Goal: Information Seeking & Learning: Check status

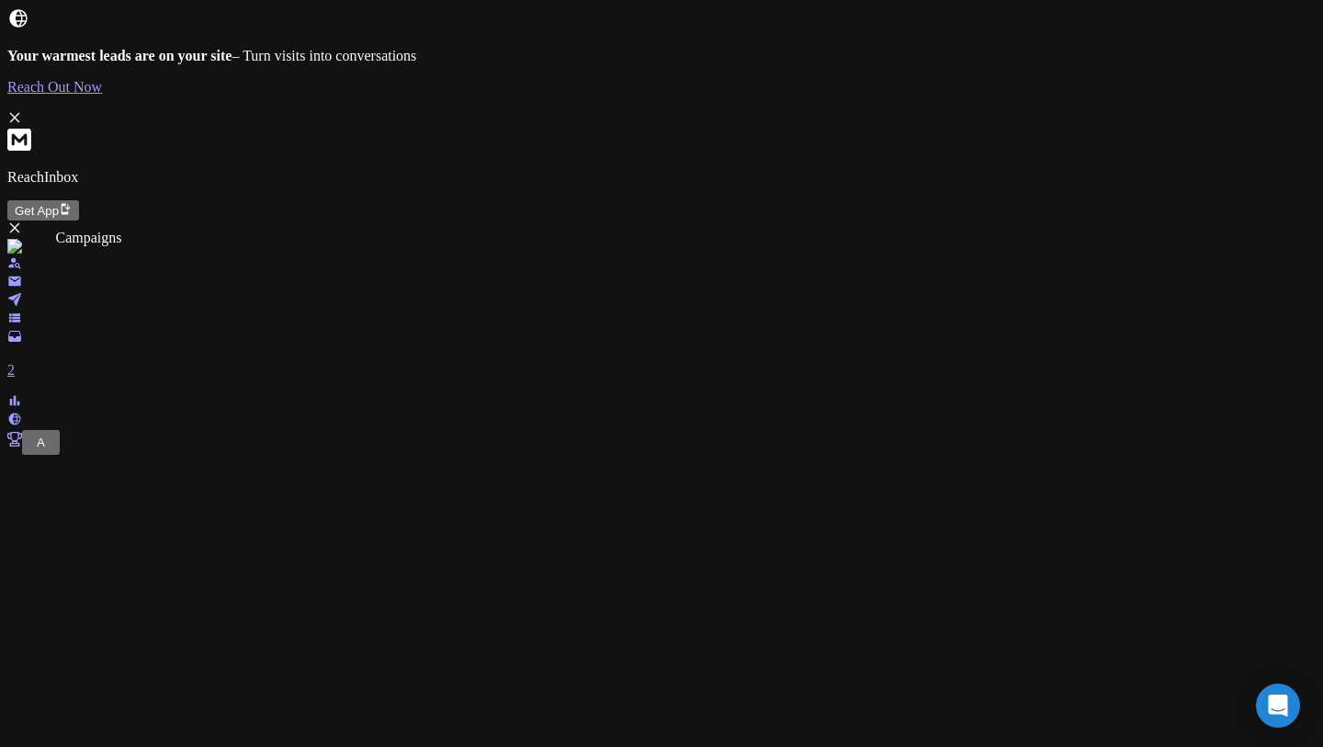
click at [21, 293] on icon at bounding box center [14, 299] width 13 height 13
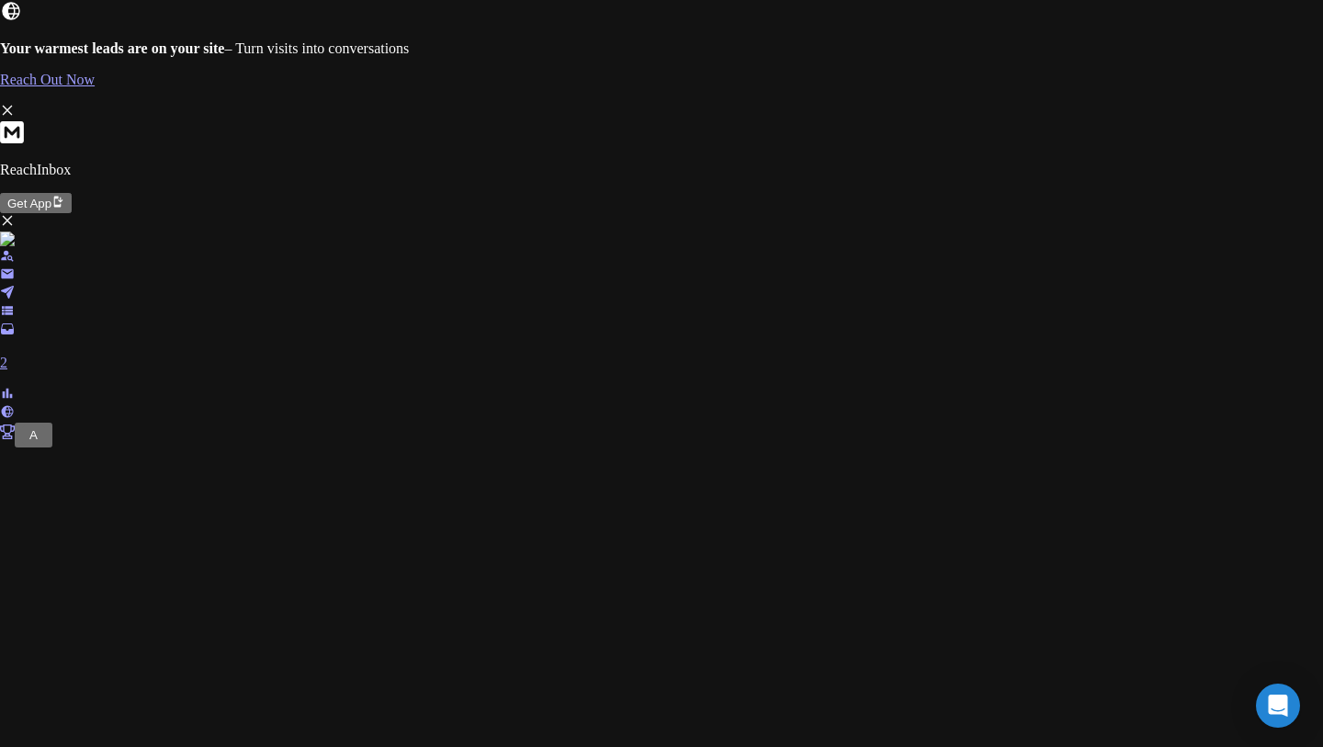
scroll to position [115, 0]
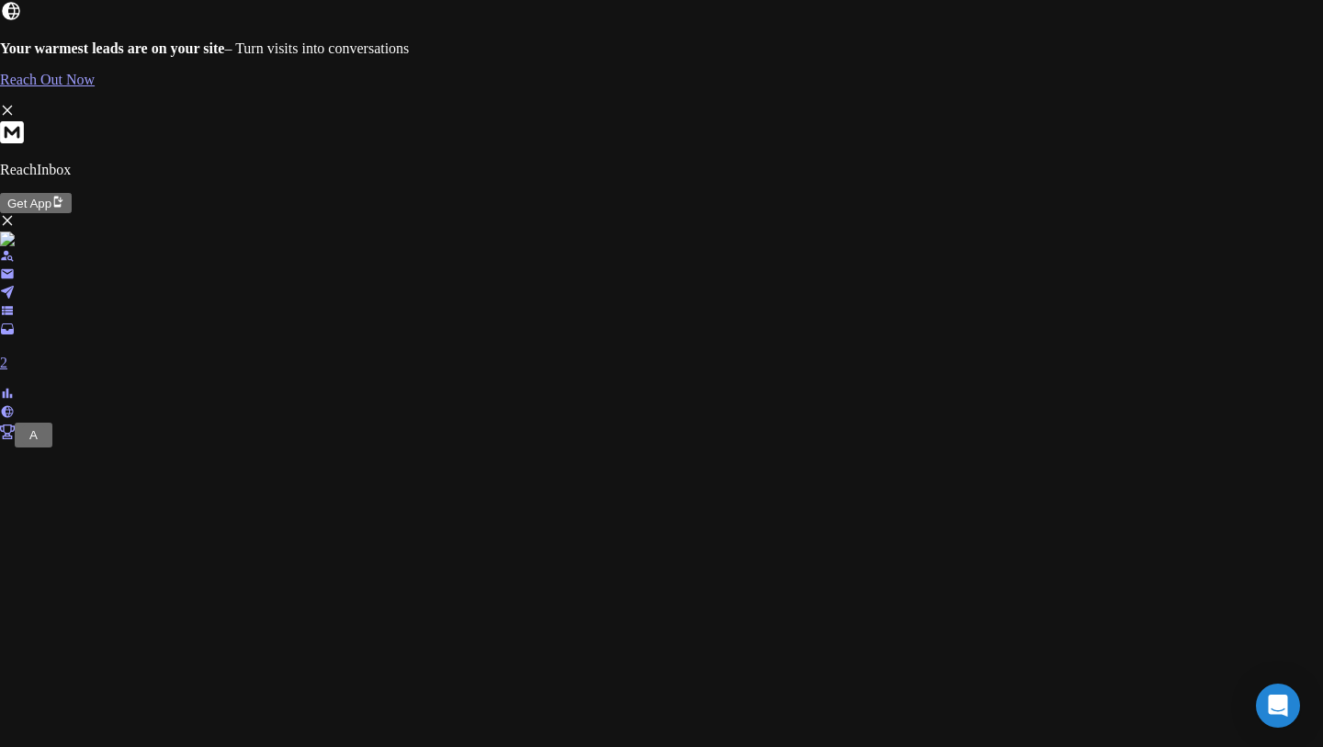
scroll to position [388, 0]
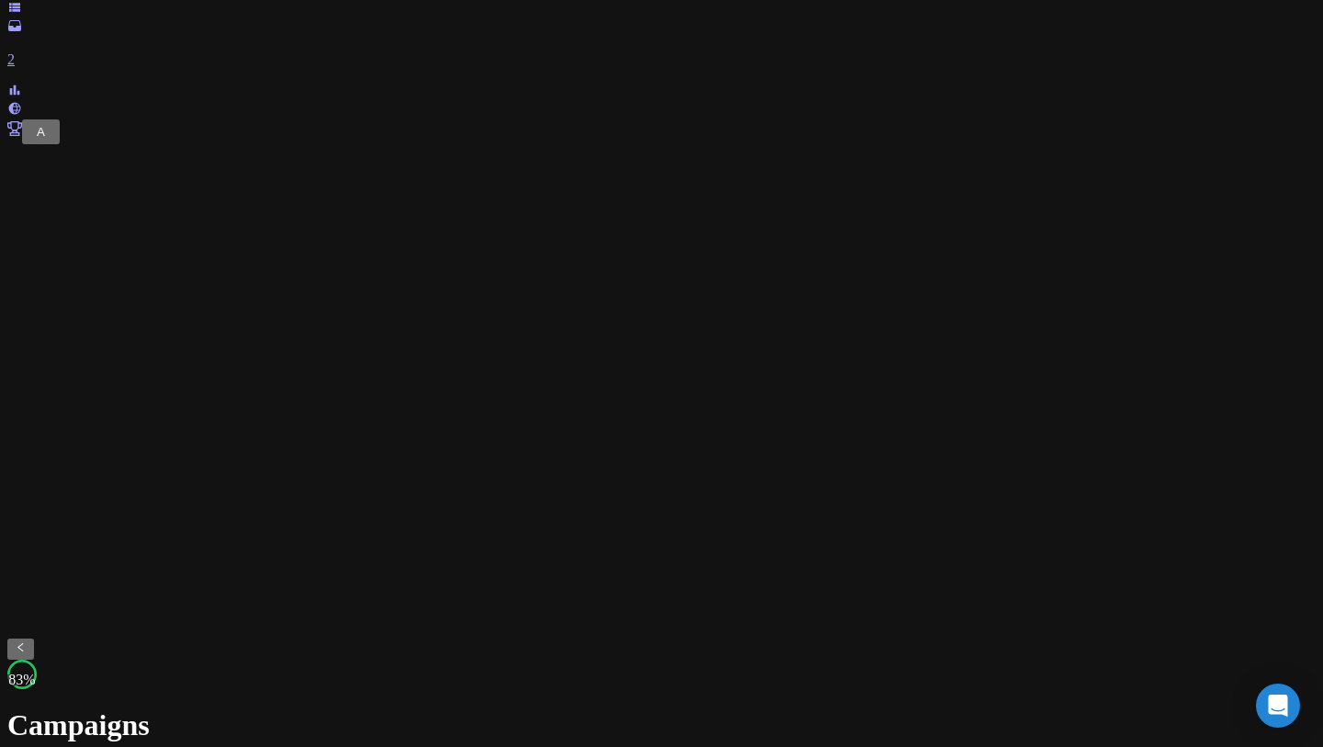
scroll to position [445, 0]
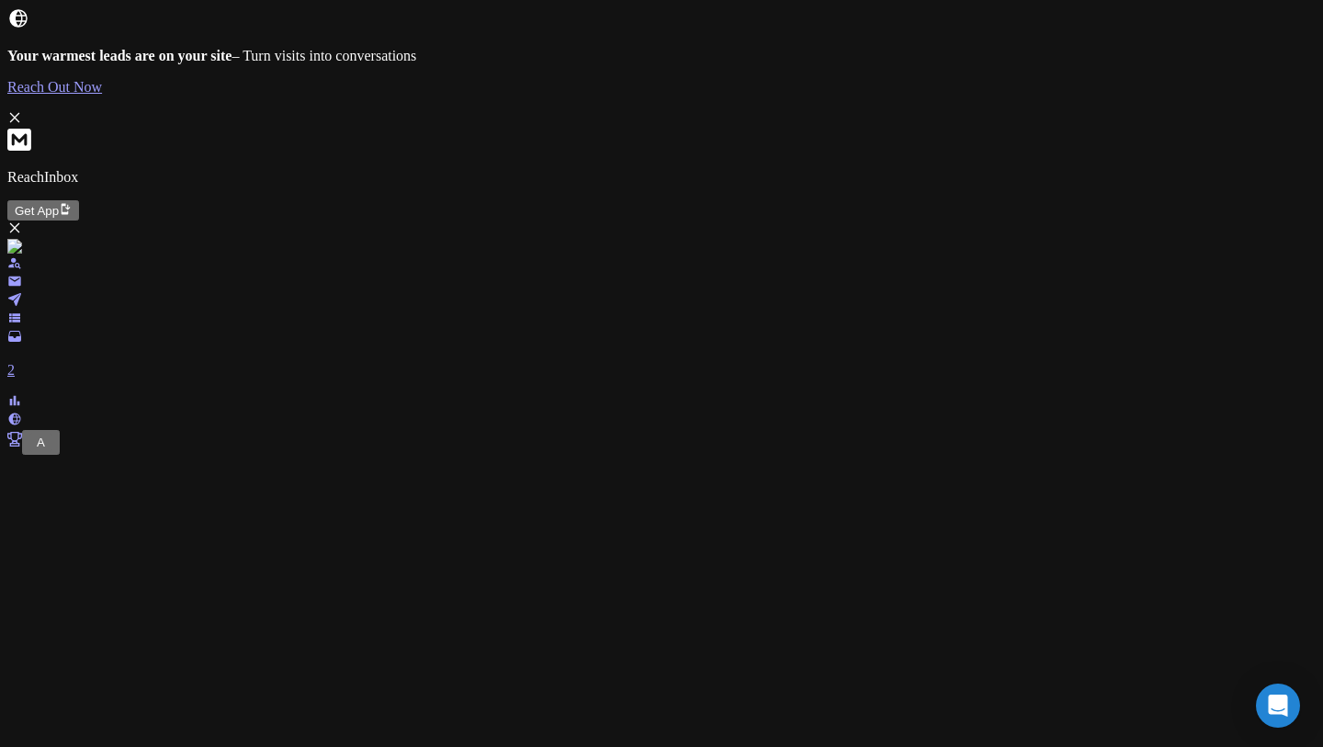
scroll to position [326, 0]
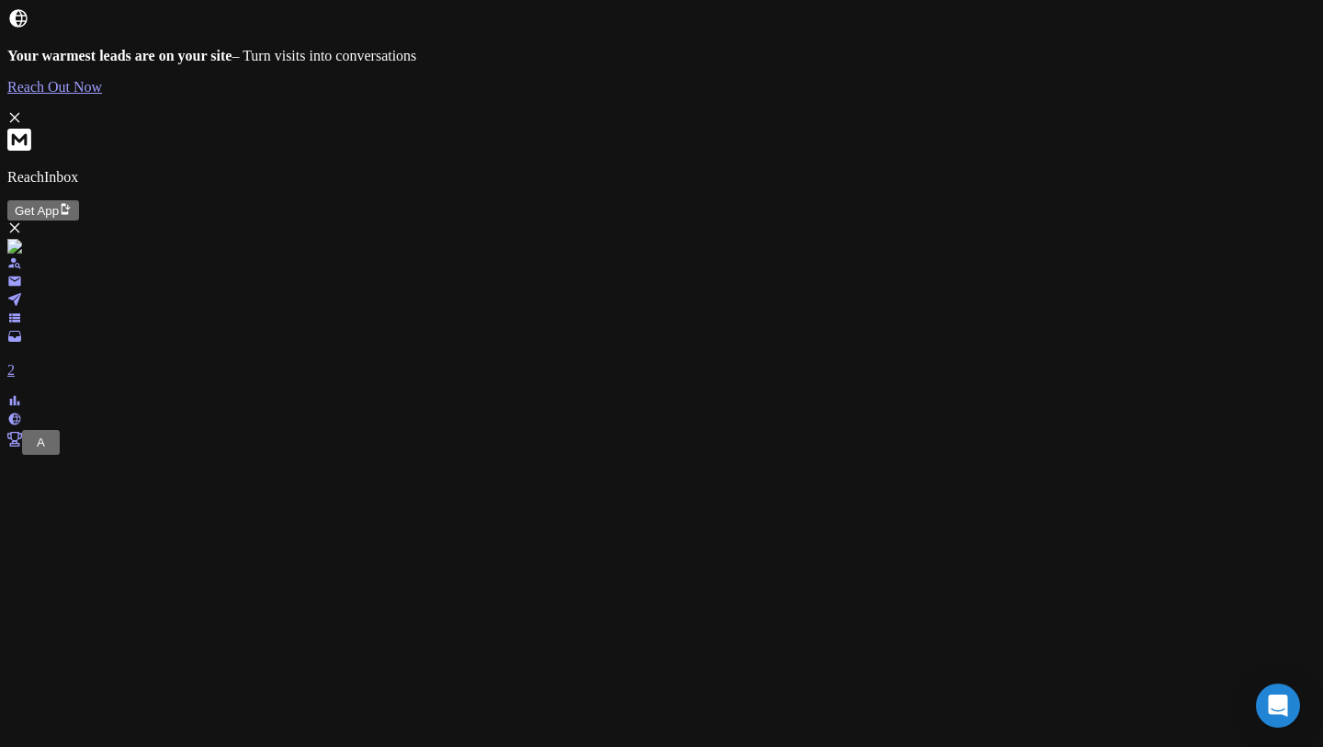
scroll to position [4971, 0]
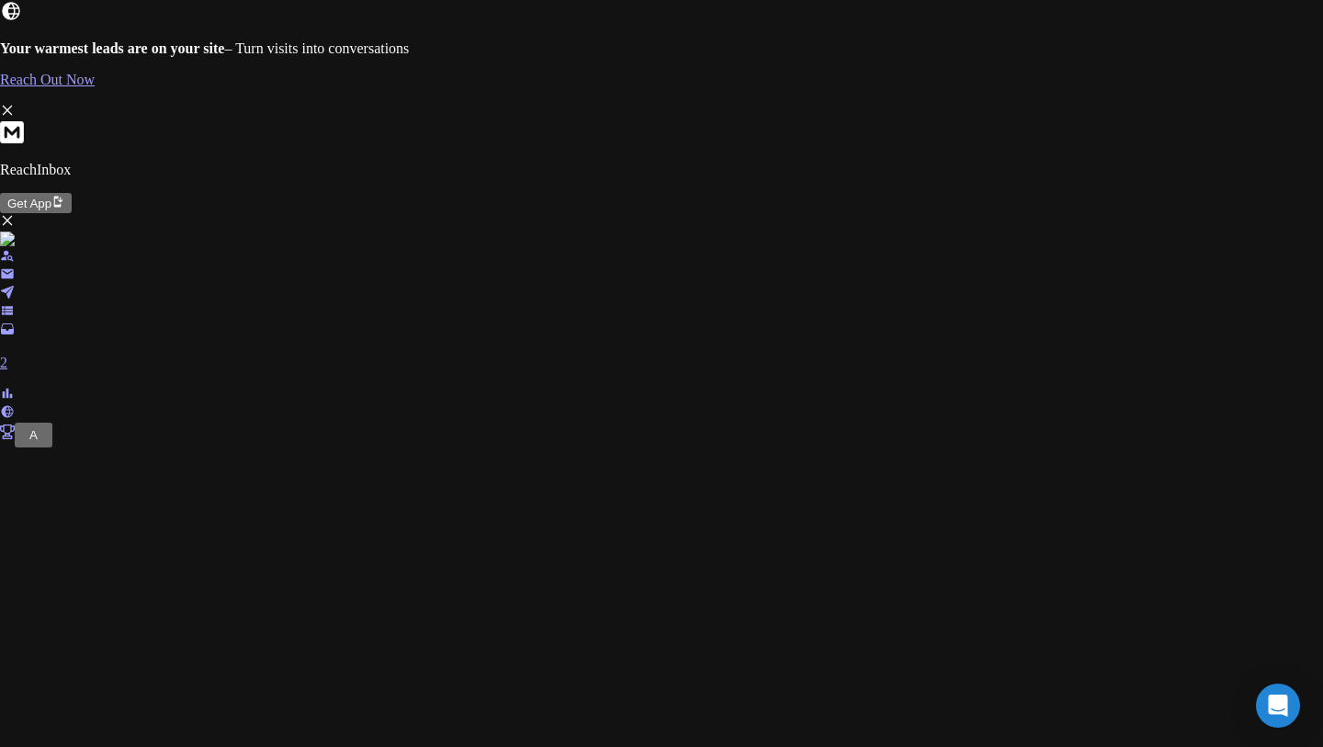
scroll to position [0, 0]
